Goal: Navigation & Orientation: Find specific page/section

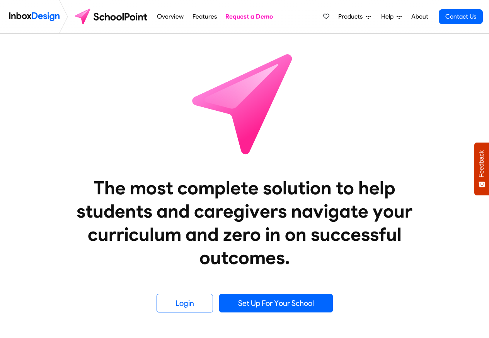
click at [358, 17] on span "Products" at bounding box center [351, 16] width 27 height 9
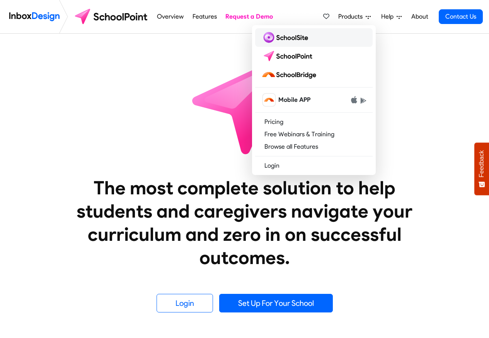
click at [288, 38] on img at bounding box center [286, 37] width 50 height 12
